Goal: Information Seeking & Learning: Learn about a topic

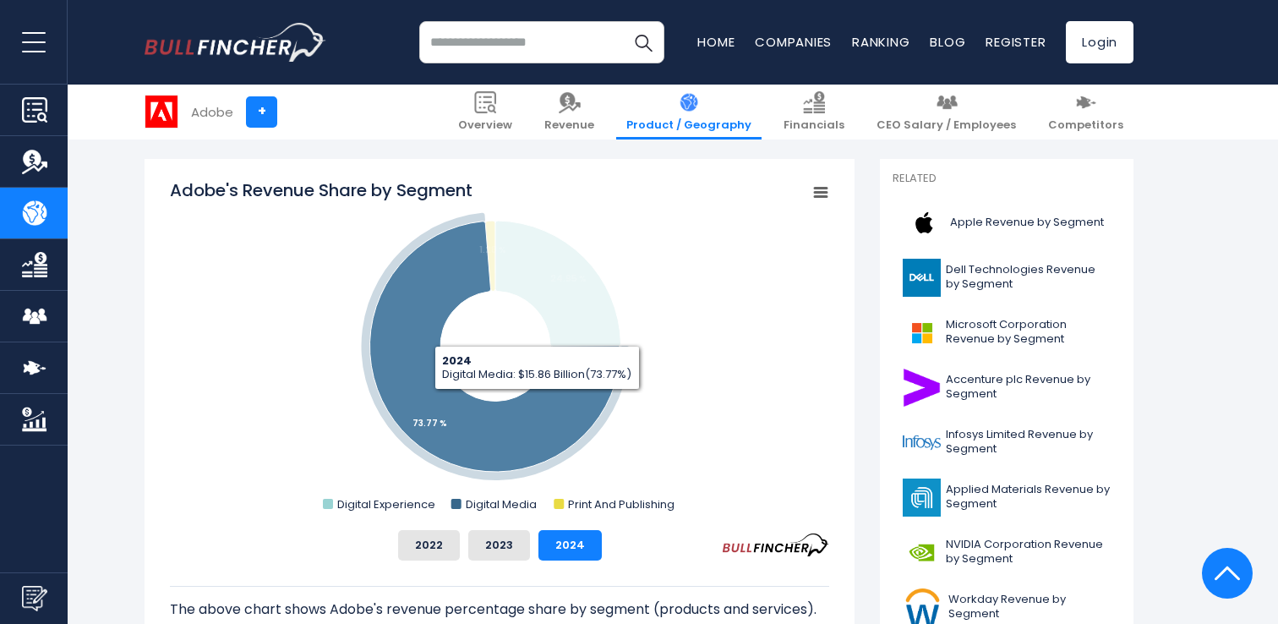
scroll to position [459, 0]
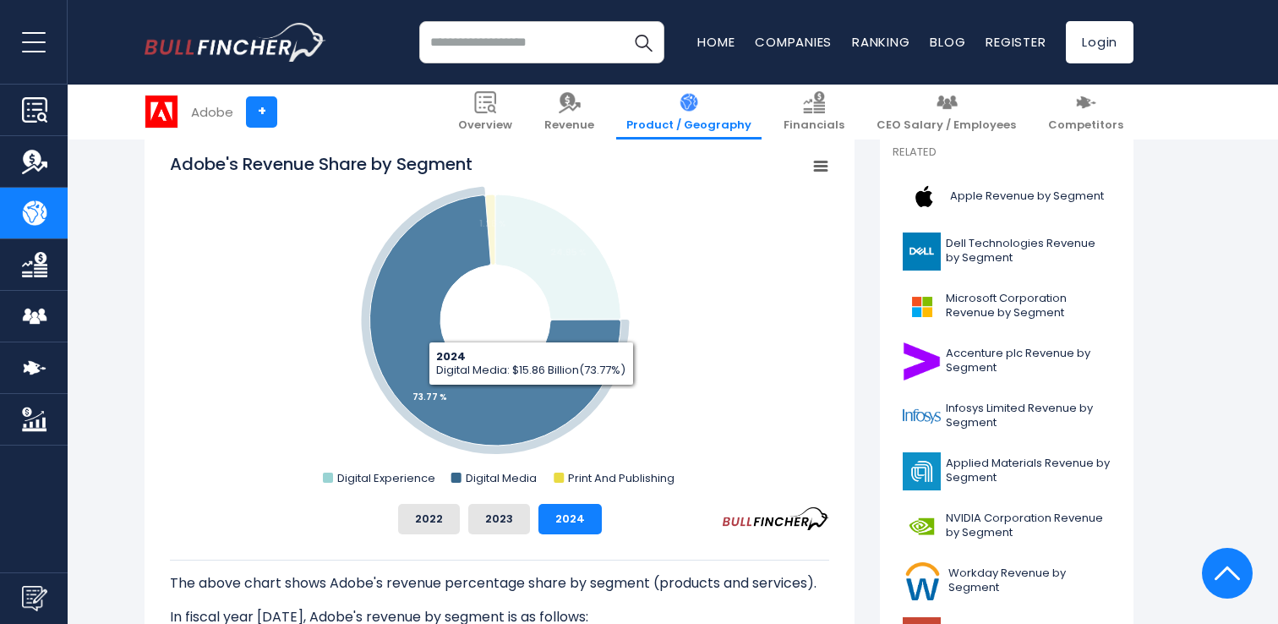
click at [530, 397] on icon "Adobe's Revenue Share by Segment" at bounding box center [494, 320] width 251 height 250
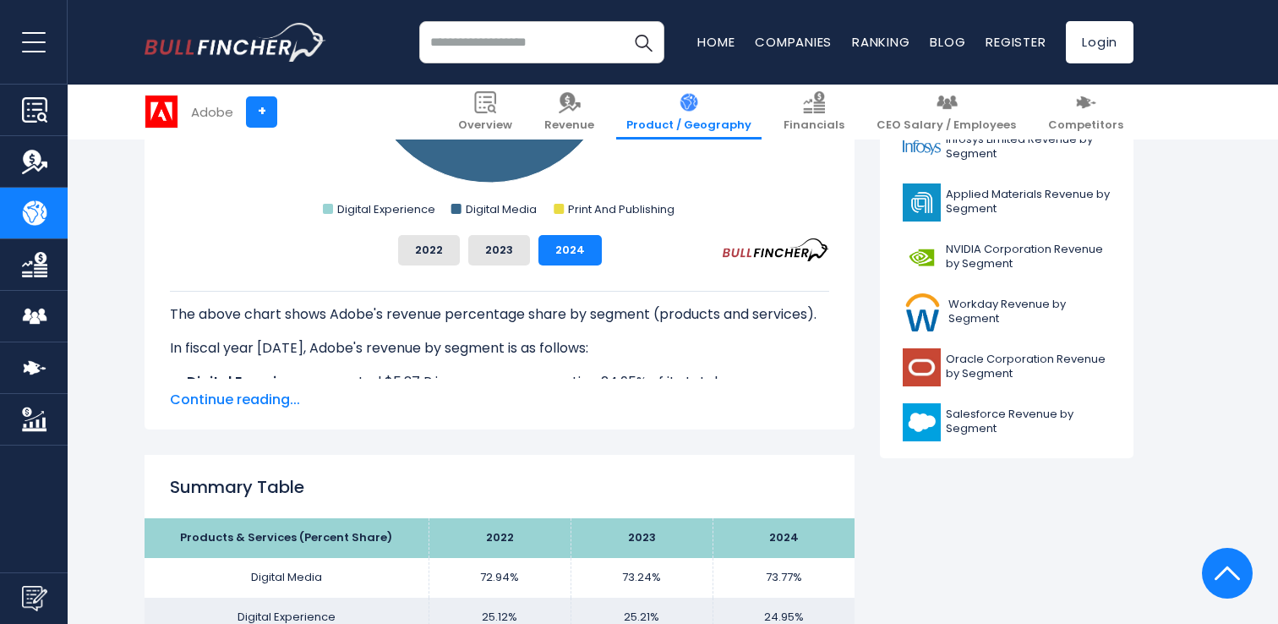
scroll to position [743, 0]
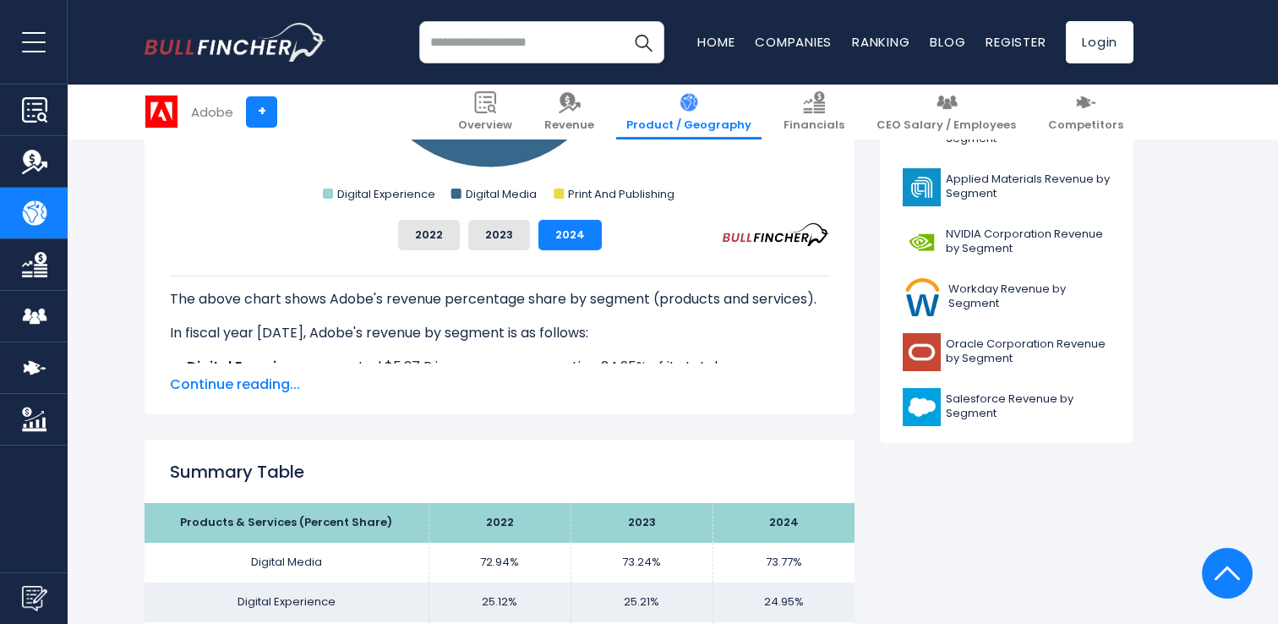
click at [263, 387] on span "Continue reading..." at bounding box center [499, 385] width 659 height 20
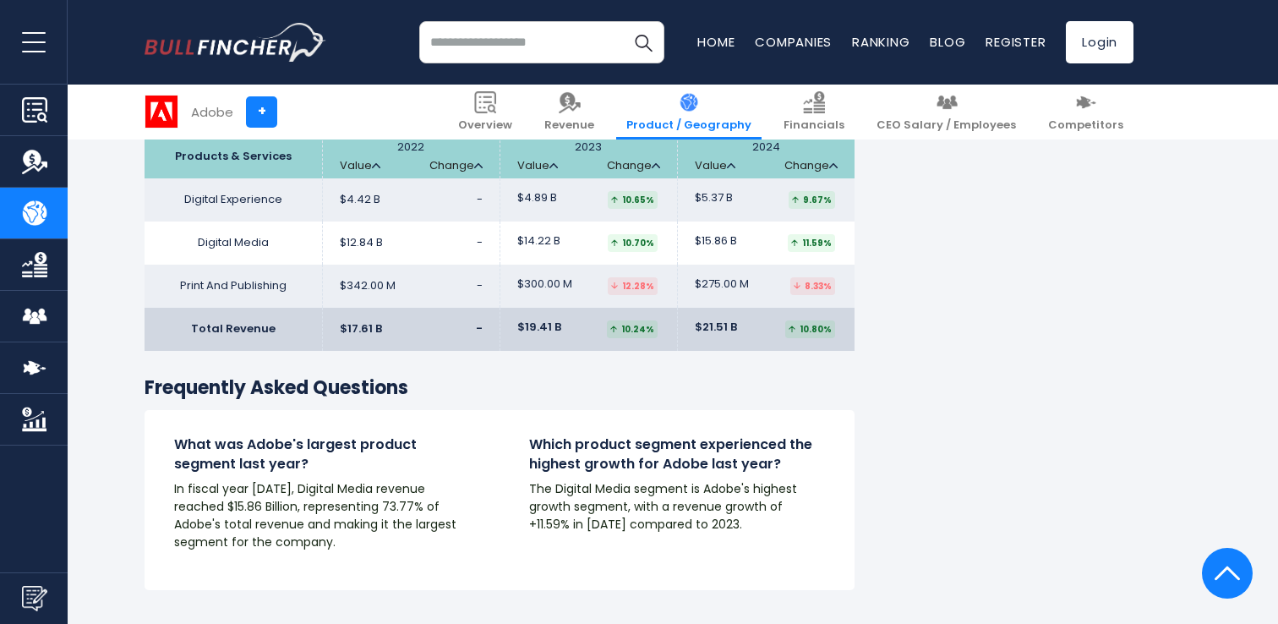
scroll to position [2831, 0]
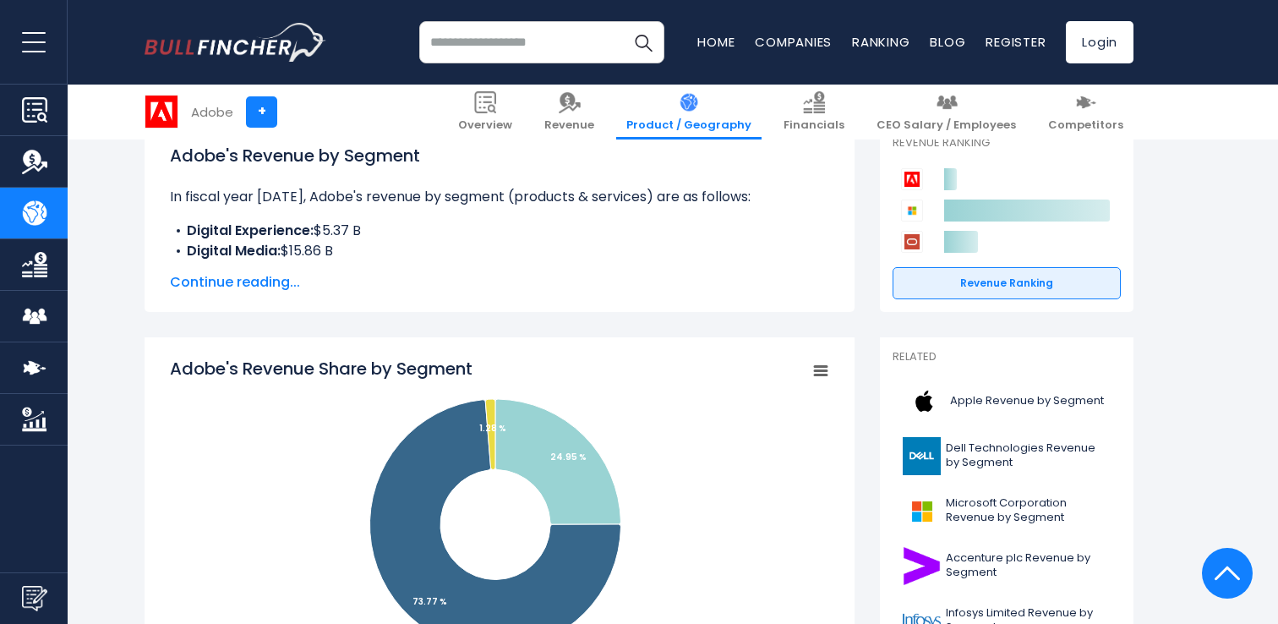
scroll to position [238, 0]
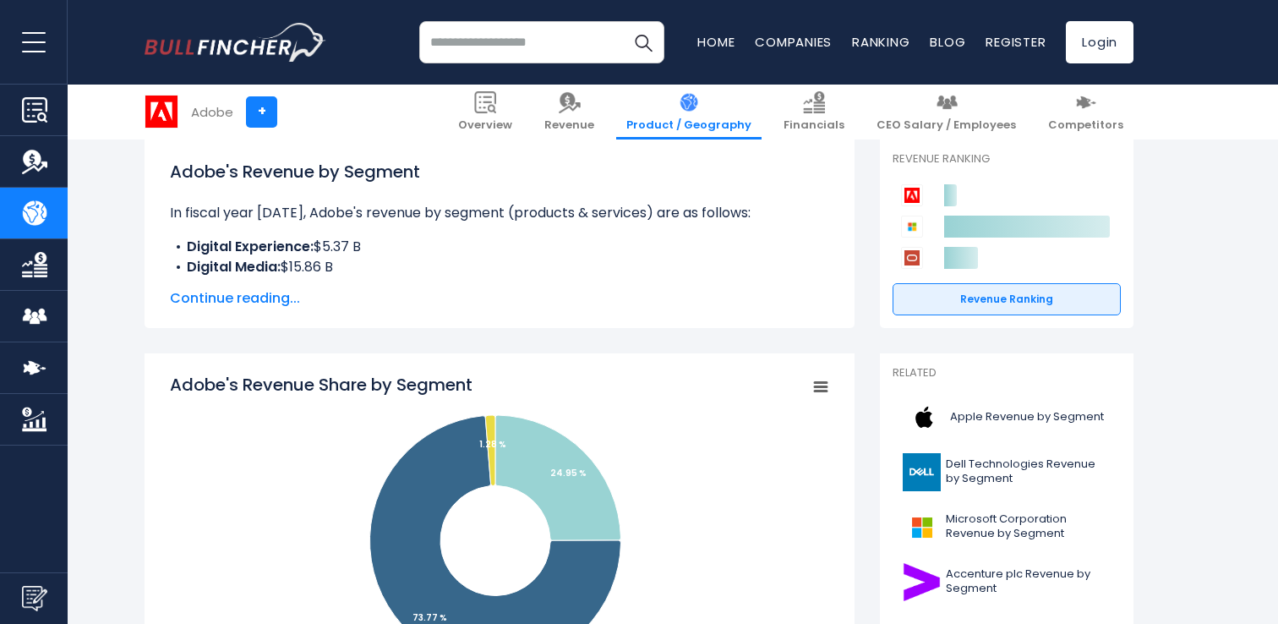
click at [271, 295] on span "Continue reading..." at bounding box center [499, 298] width 659 height 20
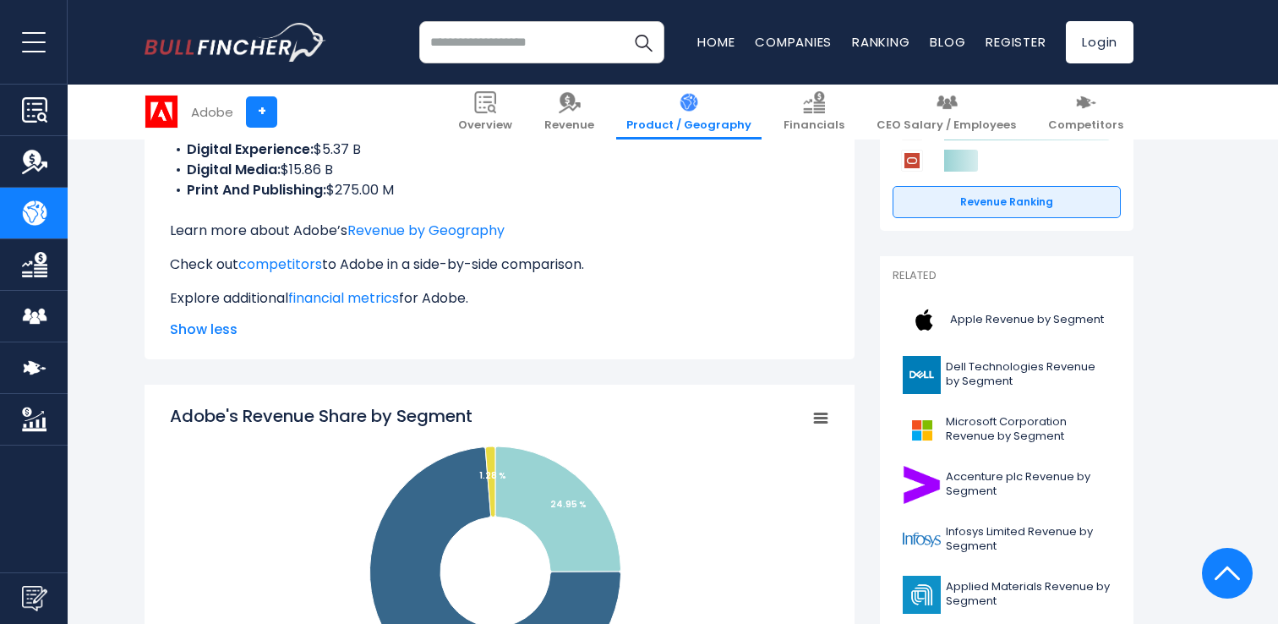
scroll to position [331, 0]
